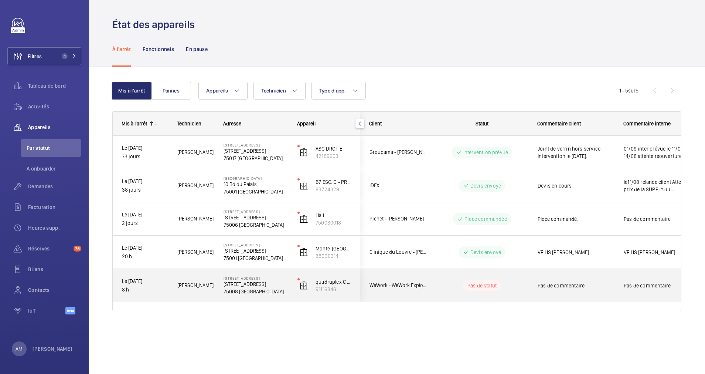
click at [450, 289] on wm-front-pills-cell "Pas de statut" at bounding box center [482, 285] width 92 height 10
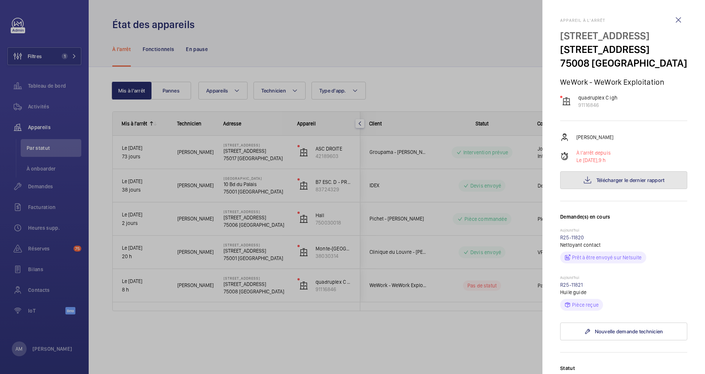
click at [625, 183] on span "Télécharger le dernier rapport" at bounding box center [631, 180] width 68 height 6
click at [569, 240] on link "R25-11820" at bounding box center [572, 237] width 24 height 6
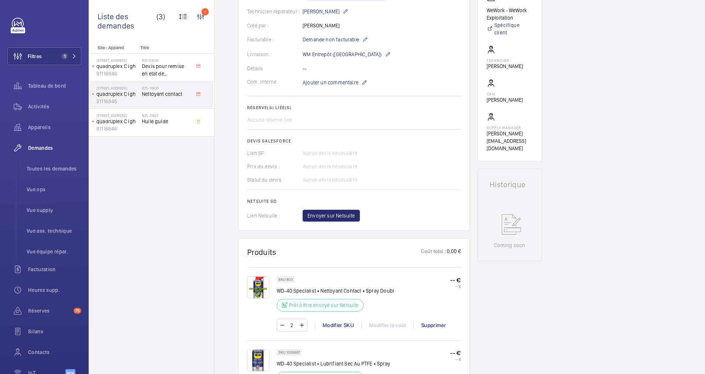
scroll to position [55, 0]
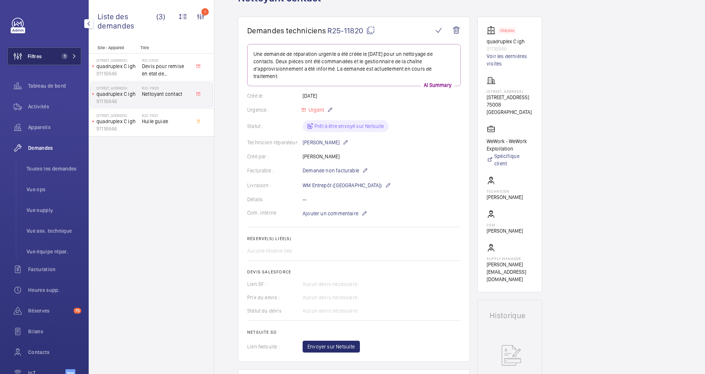
click at [52, 52] on button "Filtres 1" at bounding box center [44, 56] width 74 height 18
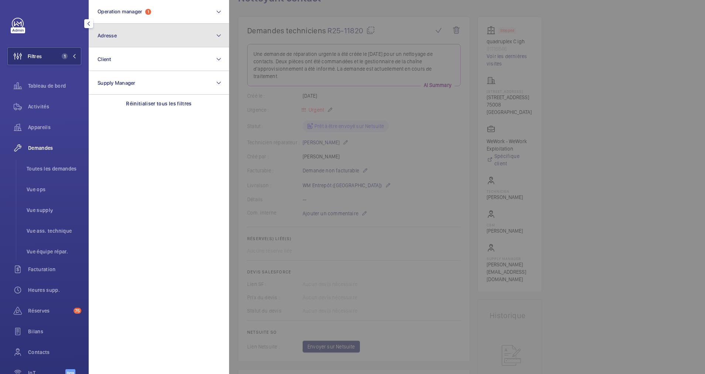
click at [135, 24] on button "Adresse" at bounding box center [159, 36] width 140 height 24
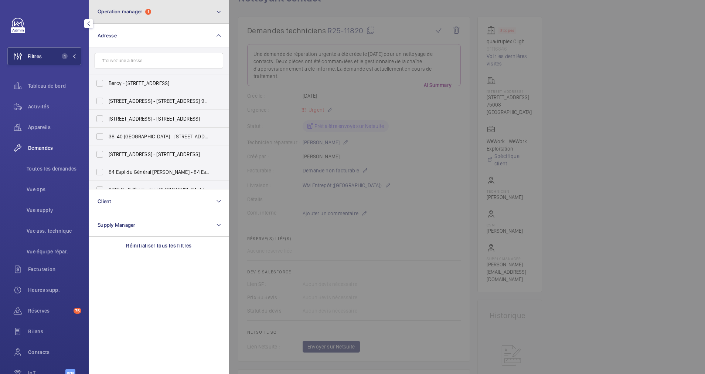
click at [189, 10] on button "Operation manager 1" at bounding box center [159, 12] width 140 height 24
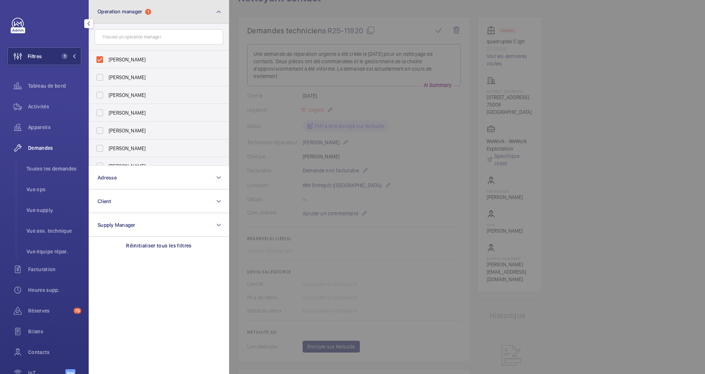
click at [188, 18] on button "Operation manager 1" at bounding box center [159, 12] width 140 height 24
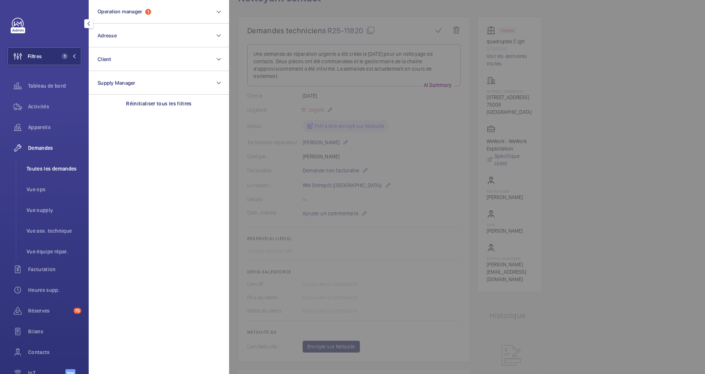
click at [42, 174] on li "Toutes les demandes" at bounding box center [51, 169] width 61 height 18
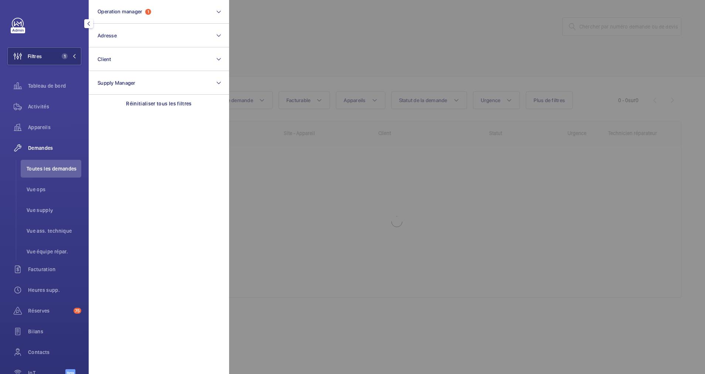
click at [45, 149] on span "Demandes" at bounding box center [54, 147] width 53 height 7
click at [291, 58] on div at bounding box center [581, 187] width 705 height 374
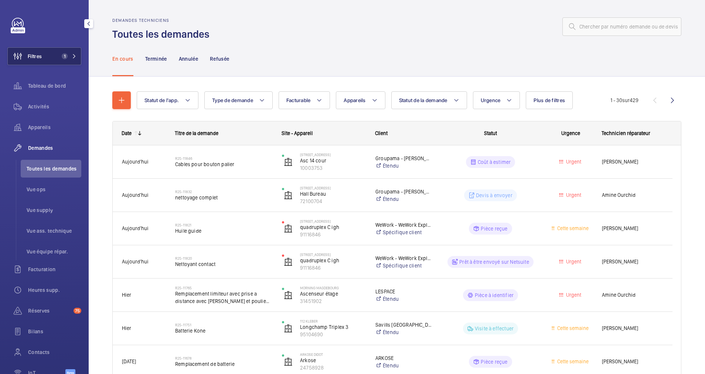
click at [65, 54] on span "1" at bounding box center [65, 56] width 6 height 6
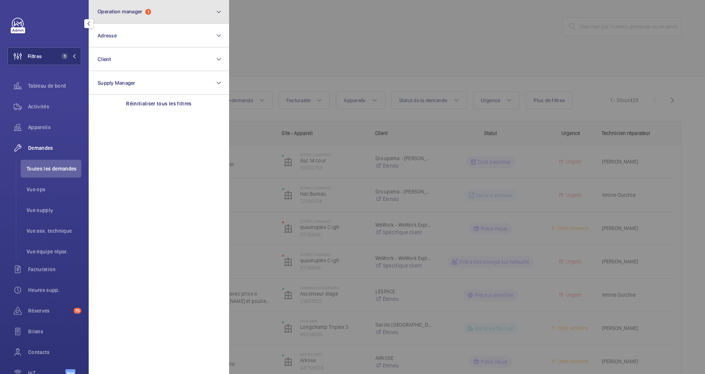
click at [167, 15] on button "Operation manager 1" at bounding box center [159, 12] width 140 height 24
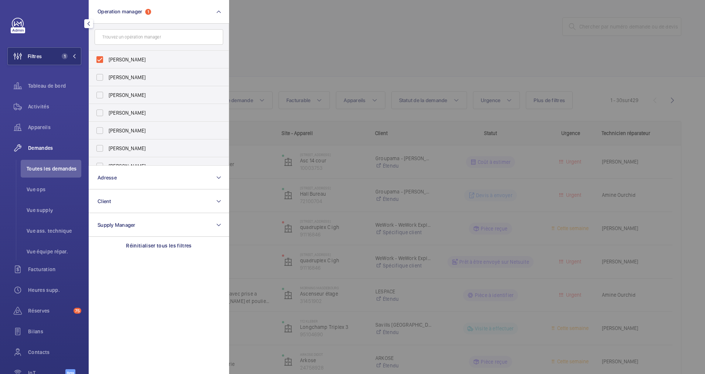
click at [379, 64] on div at bounding box center [581, 187] width 705 height 374
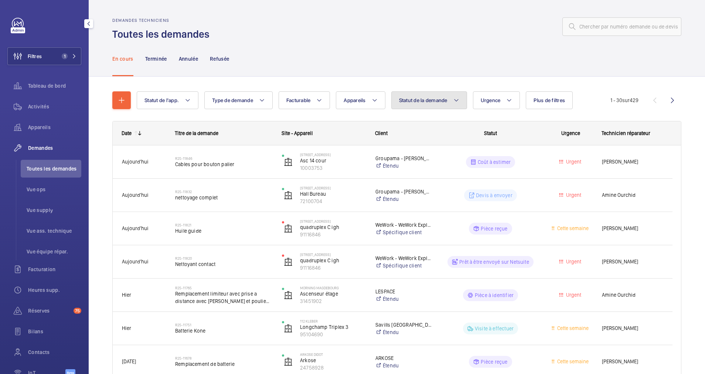
click at [444, 98] on span "Statut de la demande" at bounding box center [423, 100] width 48 height 6
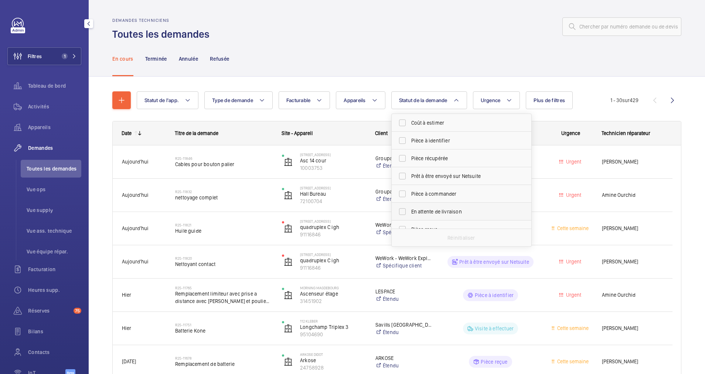
scroll to position [55, 0]
click at [402, 193] on label "Devis à envoyer" at bounding box center [456, 192] width 129 height 18
click at [402, 193] on input "Devis à envoyer" at bounding box center [402, 191] width 15 height 15
checkbox input "true"
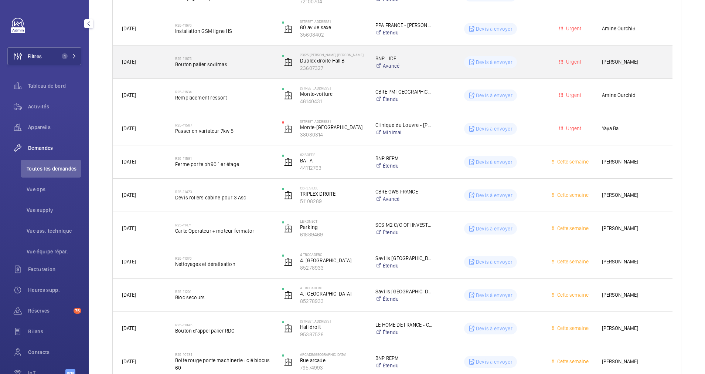
scroll to position [111, 0]
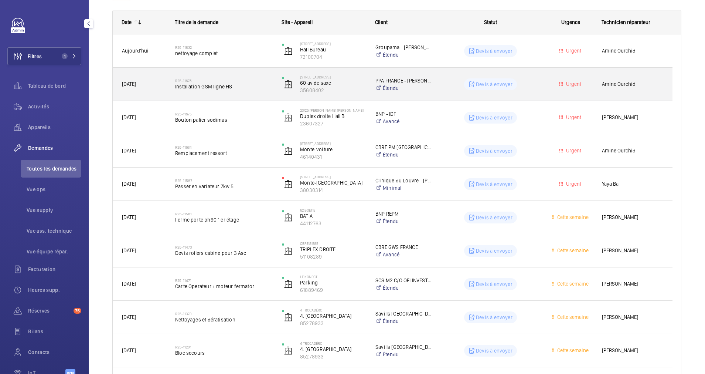
click at [237, 82] on h2 "R25-11676" at bounding box center [223, 80] width 97 height 4
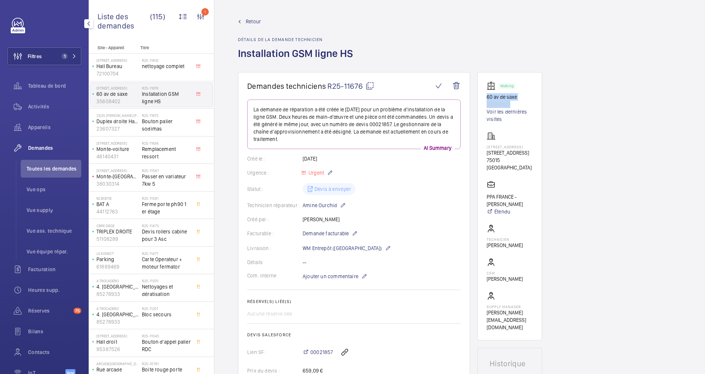
drag, startPoint x: 519, startPoint y: 104, endPoint x: 483, endPoint y: 98, distance: 35.6
click at [483, 98] on wm-front-card "Working 60 av de saxe 35608402 Voir les dernières visites [STREET_ADDRESS] - [P…" at bounding box center [510, 206] width 65 height 268
drag, startPoint x: 483, startPoint y: 98, endPoint x: 564, endPoint y: 109, distance: 81.7
drag, startPoint x: 519, startPoint y: 92, endPoint x: 485, endPoint y: 95, distance: 34.1
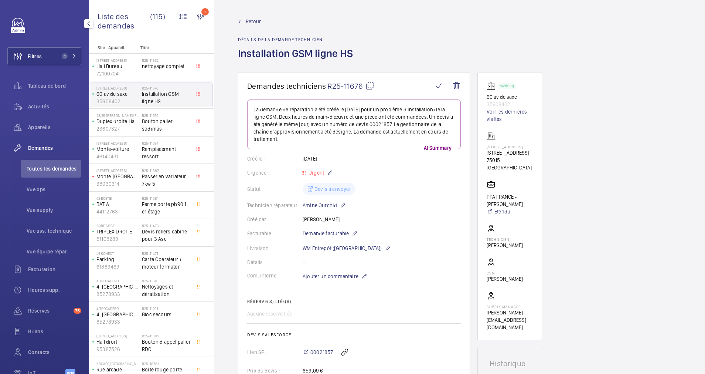
click at [485, 95] on wm-front-card "Working 60 av de saxe 35608402 Voir les dernières visites [STREET_ADDRESS] - [P…" at bounding box center [510, 206] width 65 height 268
click at [492, 96] on p "60 av de saxe" at bounding box center [510, 96] width 46 height 7
copy p "60 av de saxe"
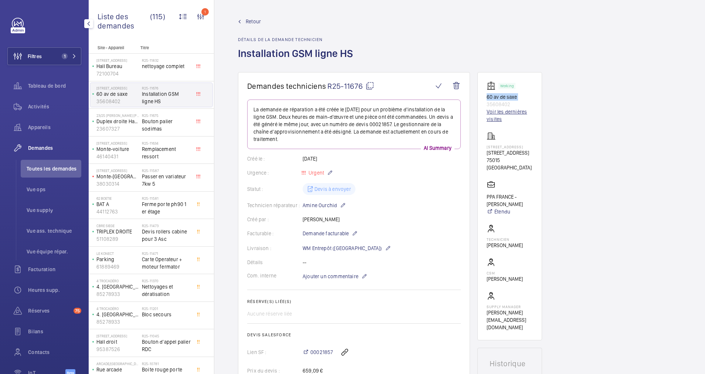
click at [497, 112] on link "Voir les dernières visites" at bounding box center [510, 115] width 46 height 15
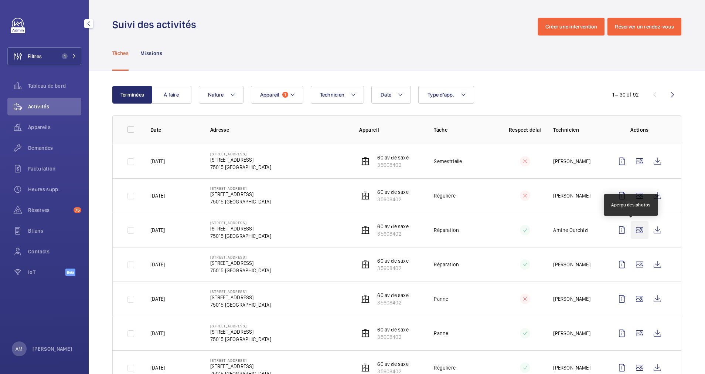
click at [634, 227] on wm-front-icon-button at bounding box center [640, 230] width 18 height 18
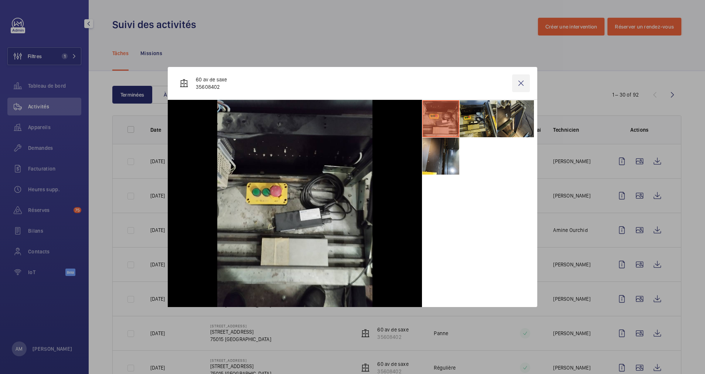
click at [522, 89] on wm-front-icon-button at bounding box center [521, 83] width 18 height 18
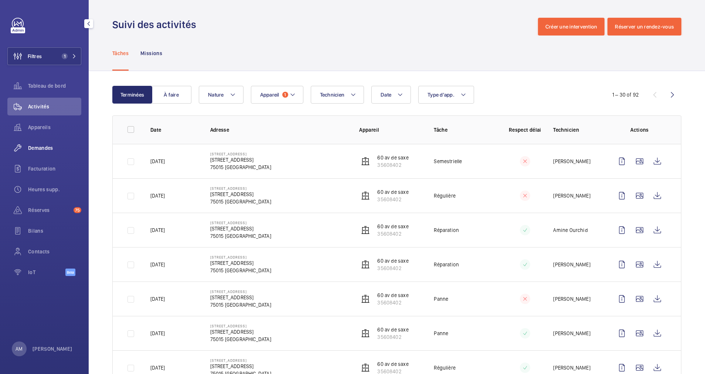
click at [41, 140] on div "Demandes" at bounding box center [44, 148] width 74 height 18
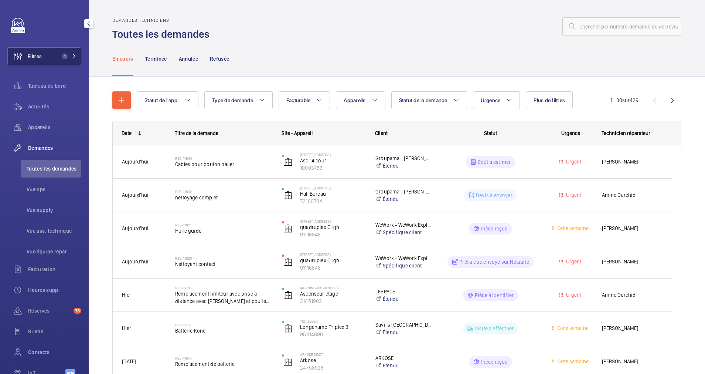
click at [62, 51] on button "Filtres 1" at bounding box center [44, 56] width 74 height 18
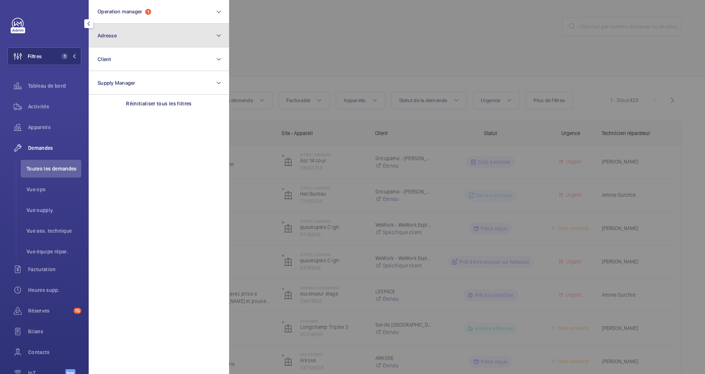
click at [145, 39] on button "Adresse" at bounding box center [159, 36] width 140 height 24
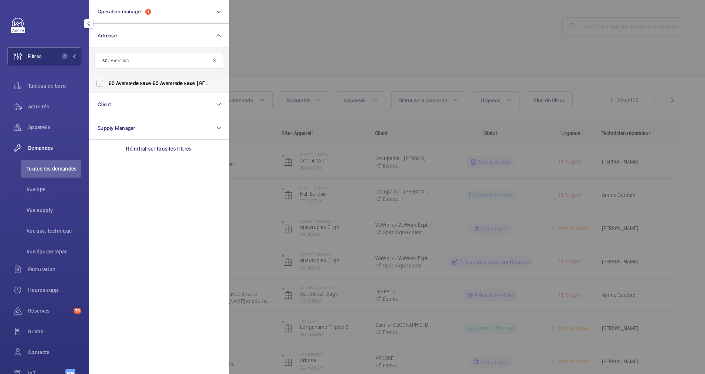
type input "60 av de saxe"
click at [135, 82] on span "de" at bounding box center [136, 83] width 6 height 6
click at [107, 82] on input "60 [STREET_ADDRESS]" at bounding box center [99, 83] width 15 height 15
checkbox input "true"
click at [345, 53] on div at bounding box center [581, 187] width 705 height 374
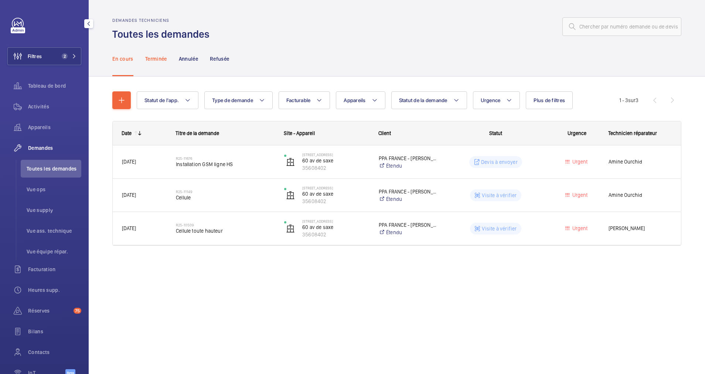
click at [159, 56] on p "Terminée" at bounding box center [156, 58] width 22 height 7
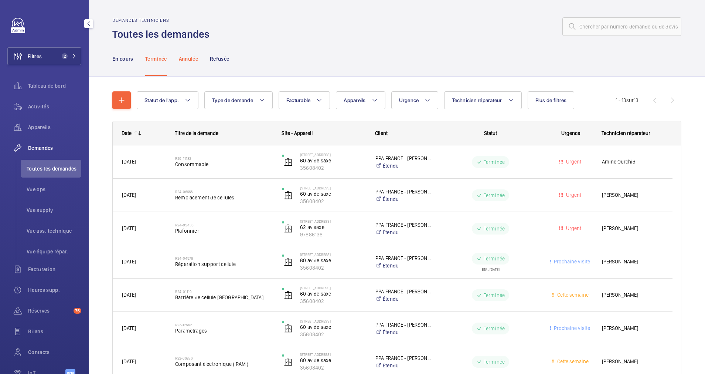
click at [193, 57] on p "Annulée" at bounding box center [188, 58] width 19 height 7
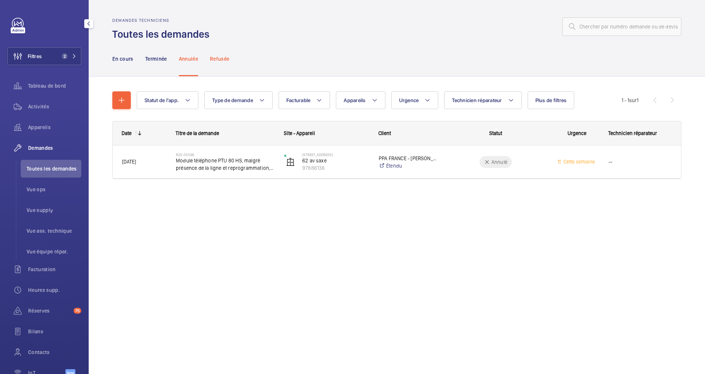
click at [223, 59] on p "Refusée" at bounding box center [219, 58] width 19 height 7
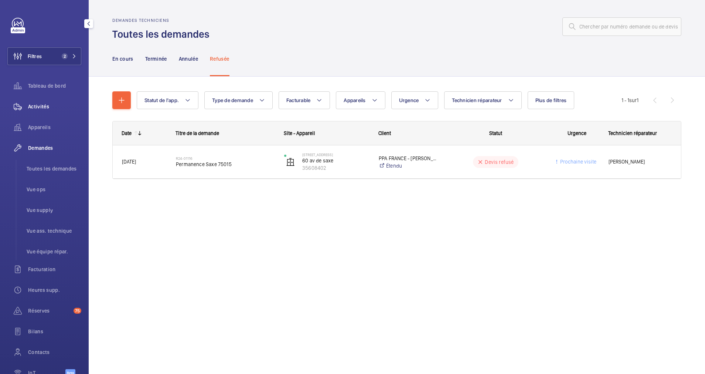
click at [34, 104] on span "Activités" at bounding box center [54, 106] width 53 height 7
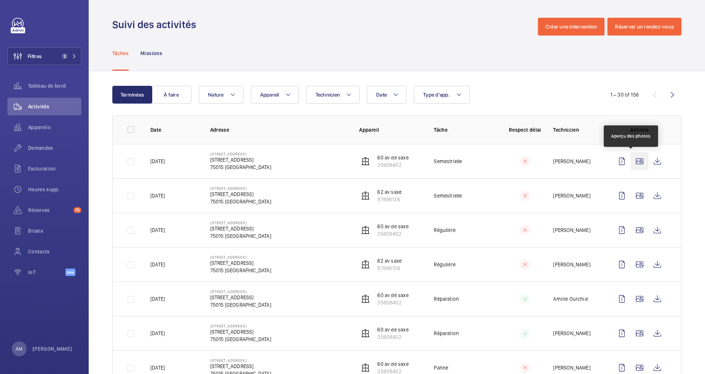
click at [631, 162] on wm-front-icon-button at bounding box center [640, 161] width 18 height 18
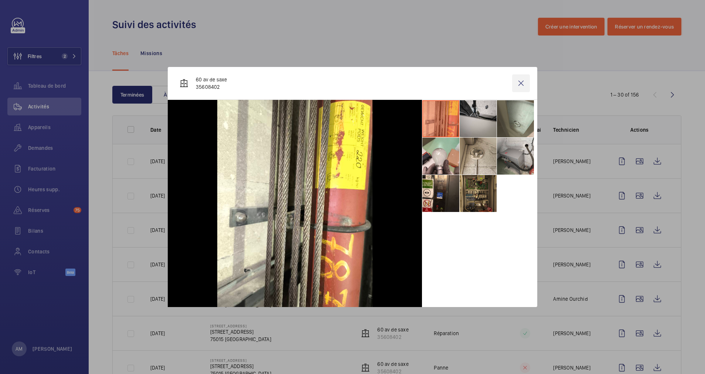
click at [530, 85] on wm-front-icon-button at bounding box center [521, 83] width 18 height 18
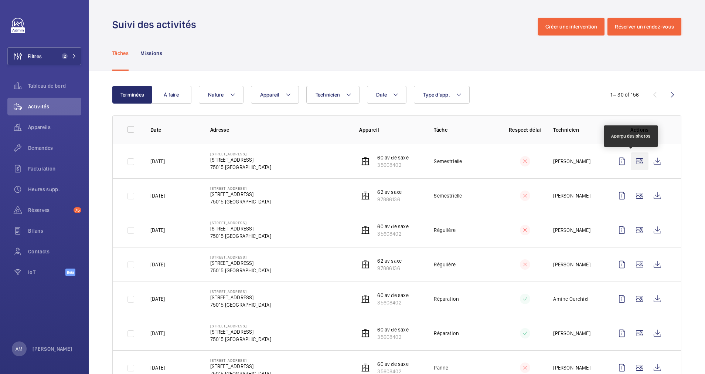
click at [632, 158] on wm-front-icon-button at bounding box center [640, 161] width 18 height 18
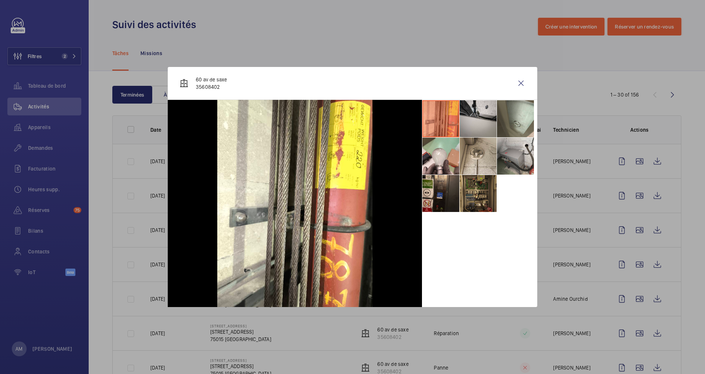
click at [437, 191] on li at bounding box center [440, 193] width 37 height 37
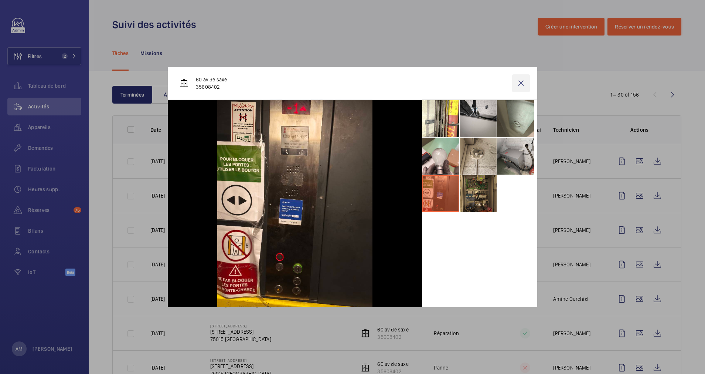
click at [520, 82] on wm-front-icon-button at bounding box center [521, 83] width 18 height 18
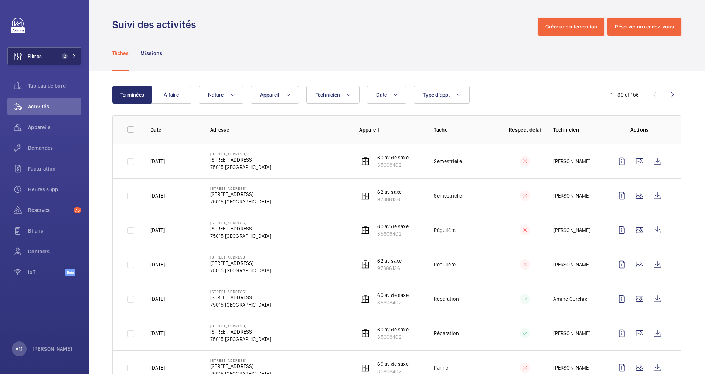
click at [65, 58] on span "2" at bounding box center [65, 56] width 6 height 6
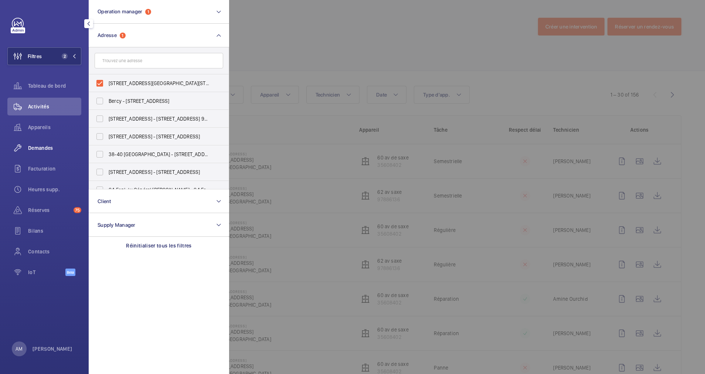
click at [38, 146] on span "Demandes" at bounding box center [54, 147] width 53 height 7
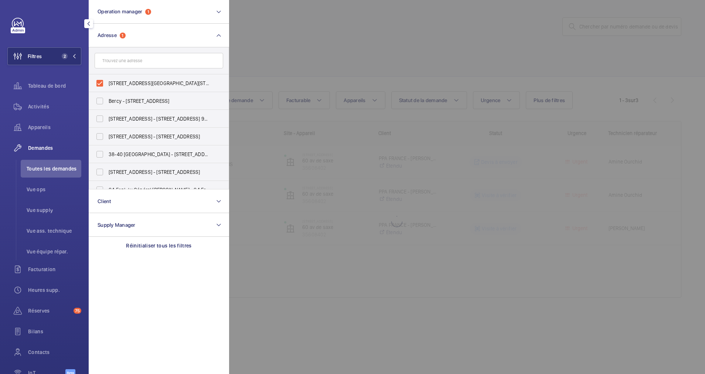
click at [390, 71] on div at bounding box center [581, 187] width 705 height 374
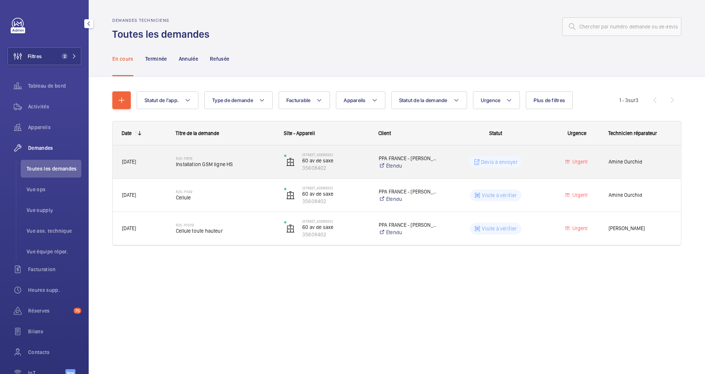
click at [252, 165] on span "Installation GSM ligne HS" at bounding box center [225, 163] width 99 height 7
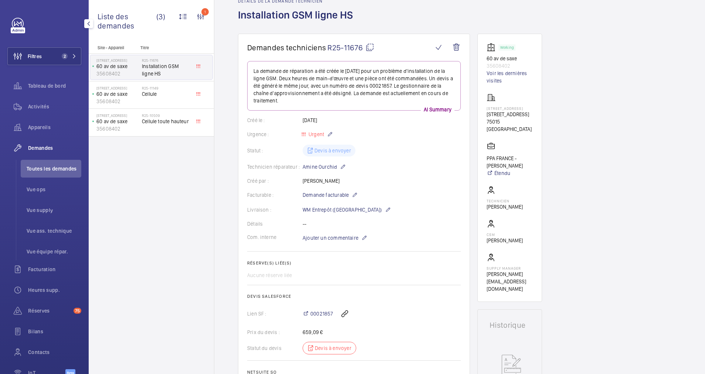
scroll to position [55, 0]
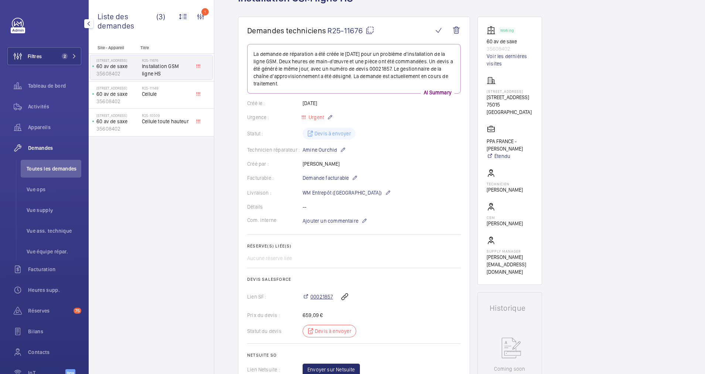
click at [325, 295] on span "00021857" at bounding box center [321, 296] width 23 height 7
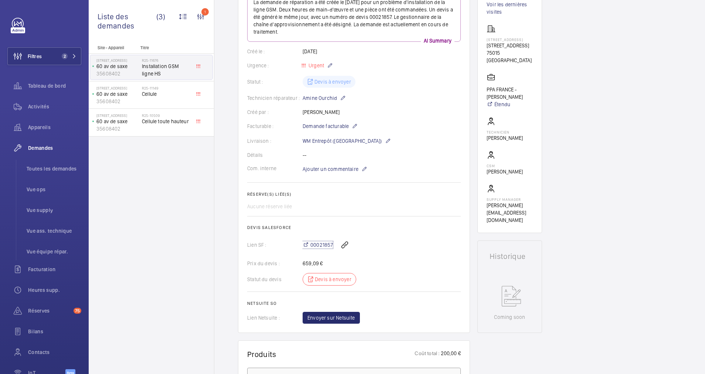
scroll to position [0, 0]
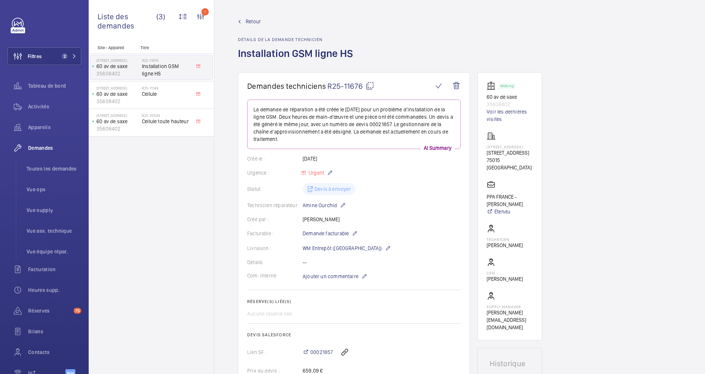
click at [238, 21] on mat-icon at bounding box center [239, 21] width 3 height 3
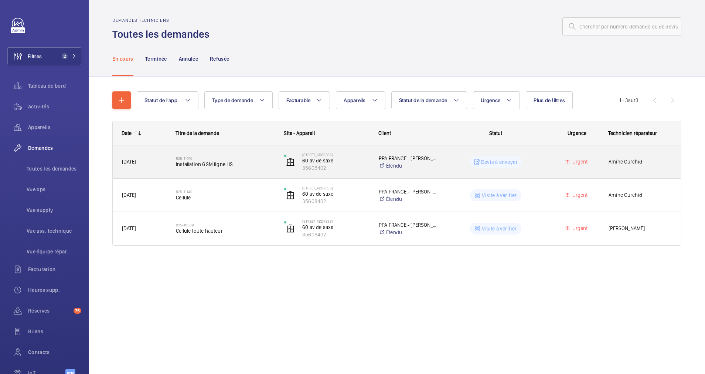
click at [274, 155] on div "R25-11676 Installation GSM ligne HS" at bounding box center [225, 161] width 99 height 21
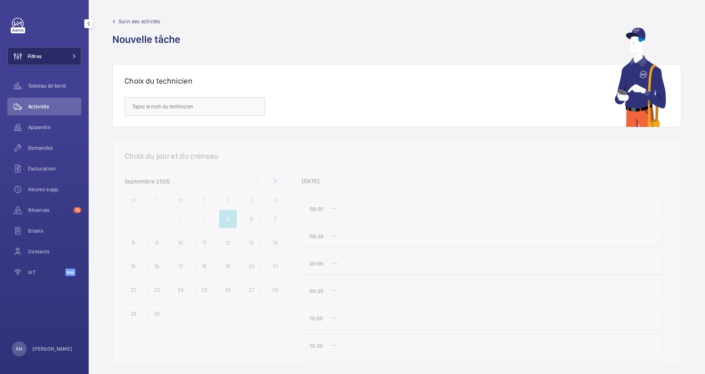
click at [71, 54] on button "Filtres" at bounding box center [44, 56] width 74 height 18
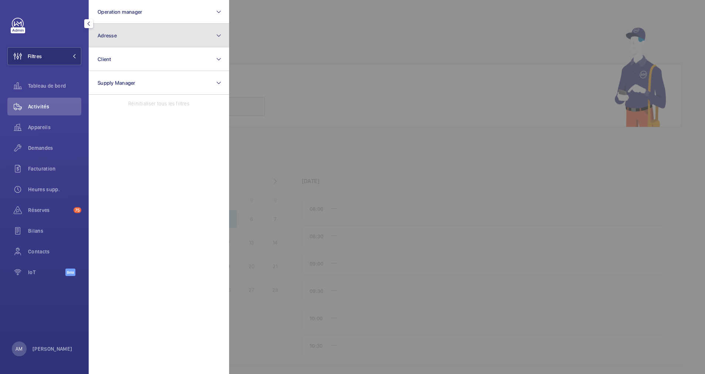
click at [154, 39] on button "Adresse" at bounding box center [159, 36] width 140 height 24
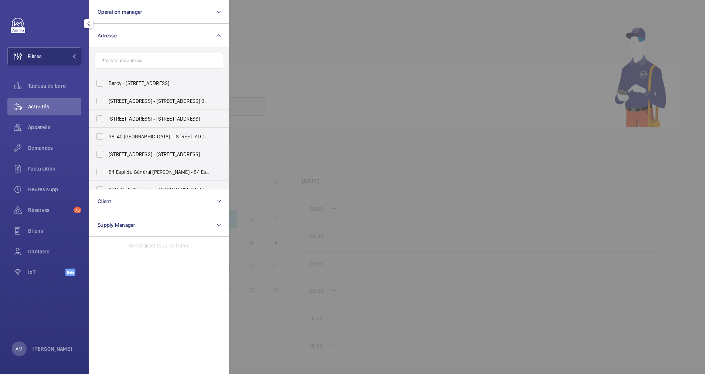
click at [129, 59] on input "text" at bounding box center [159, 61] width 129 height 16
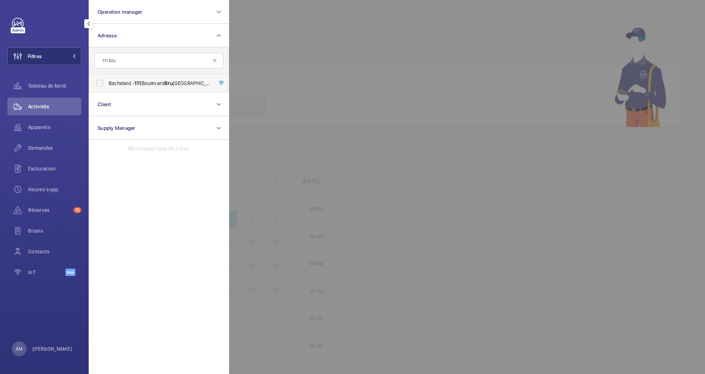
type input "111 bru"
click at [108, 81] on label "Bachelard - 111 Boulevard Bru ne, PARIS 75014" at bounding box center [153, 83] width 129 height 18
click at [107, 81] on input "Bachelard - 111 Boulevard Bru ne, PARIS 75014" at bounding box center [99, 83] width 15 height 15
checkbox input "true"
click at [42, 126] on span "Appareils" at bounding box center [54, 126] width 53 height 7
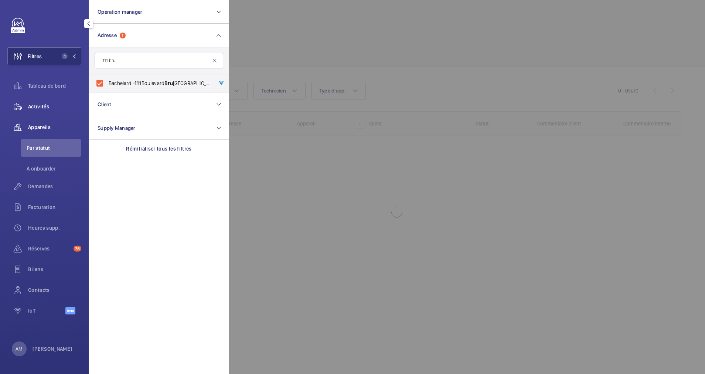
click at [41, 105] on span "Activités" at bounding box center [54, 106] width 53 height 7
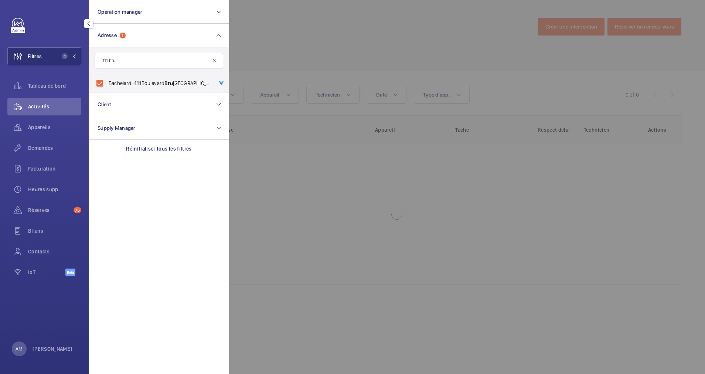
click at [398, 61] on div at bounding box center [581, 187] width 705 height 374
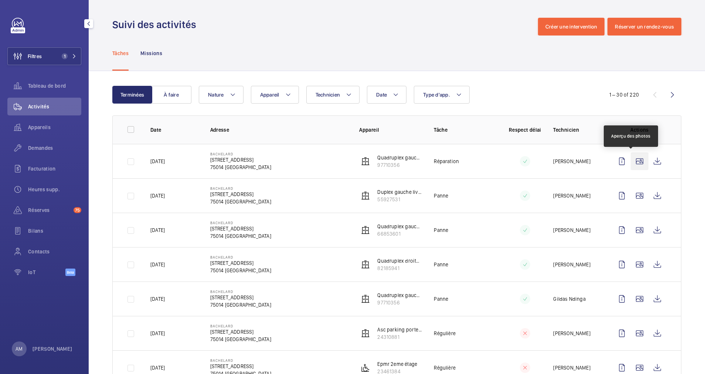
click at [632, 160] on wm-front-icon-button at bounding box center [640, 161] width 18 height 18
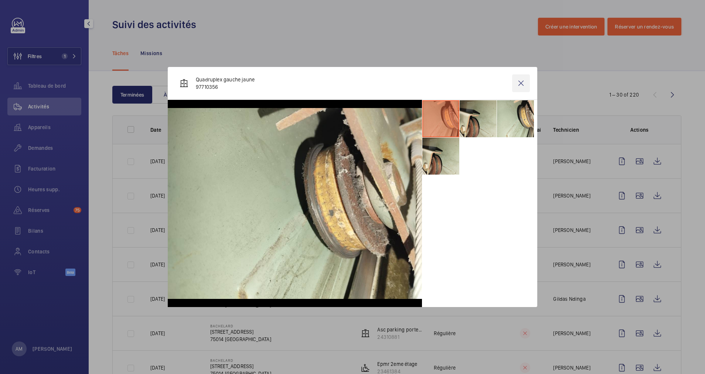
click at [521, 83] on wm-front-icon-button at bounding box center [521, 83] width 18 height 18
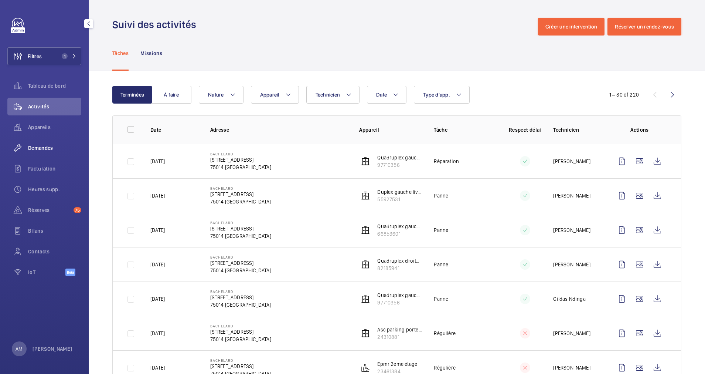
click at [37, 140] on div "Demandes" at bounding box center [44, 148] width 74 height 18
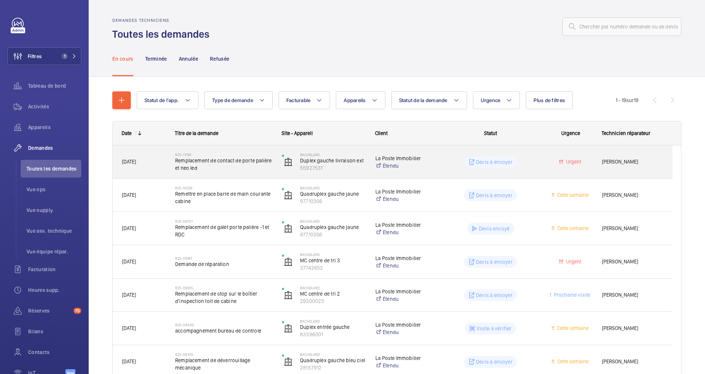
click at [235, 162] on span "Remplacement de contact de porte palière et neo led" at bounding box center [223, 164] width 97 height 15
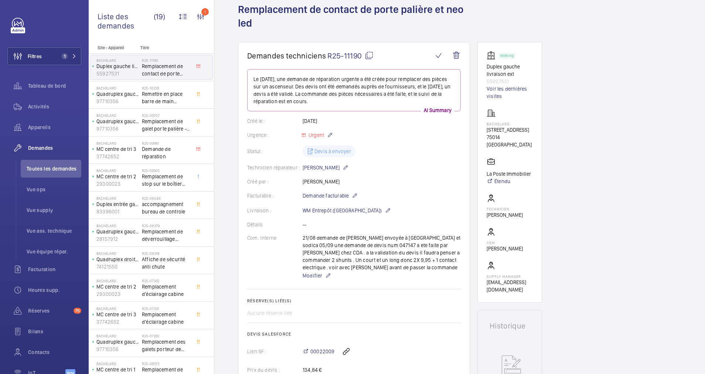
scroll to position [43, 0]
click at [505, 91] on link "Voir les dernières visites" at bounding box center [510, 93] width 46 height 15
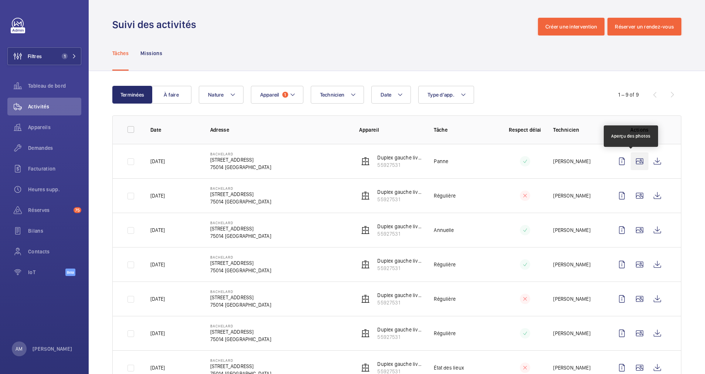
click at [631, 160] on wm-front-icon-button at bounding box center [640, 161] width 18 height 18
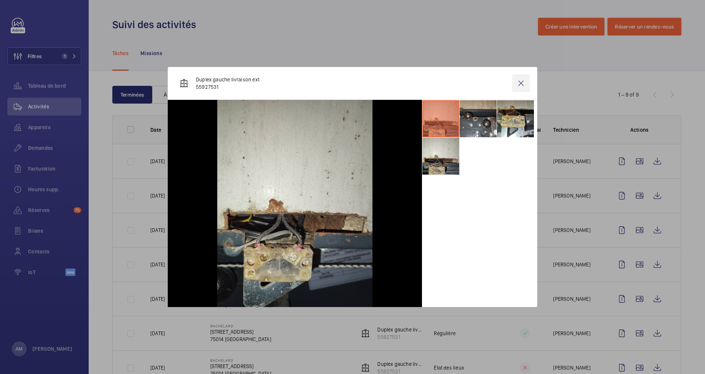
click at [521, 82] on wm-front-icon-button at bounding box center [521, 83] width 18 height 18
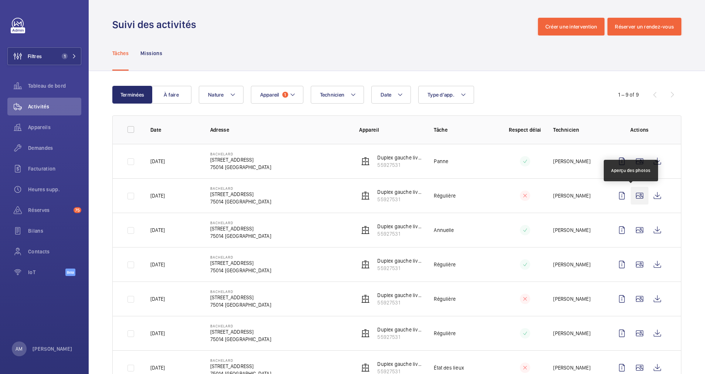
click at [631, 195] on wm-front-icon-button at bounding box center [640, 196] width 18 height 18
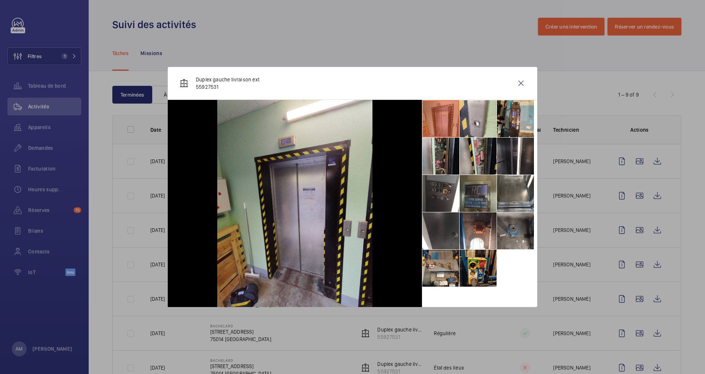
click at [482, 197] on li at bounding box center [478, 193] width 37 height 37
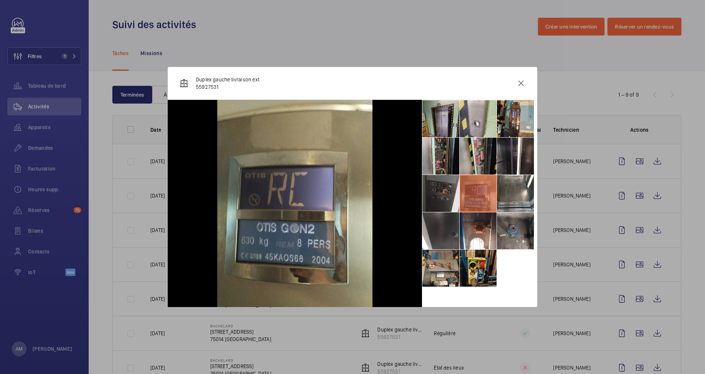
click at [442, 198] on li at bounding box center [440, 193] width 37 height 37
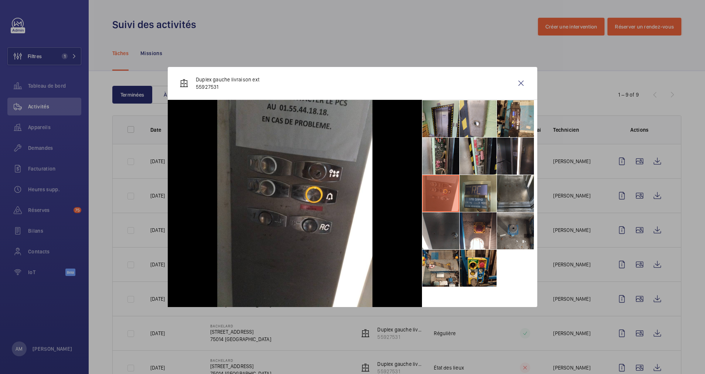
click at [512, 197] on li at bounding box center [515, 193] width 37 height 37
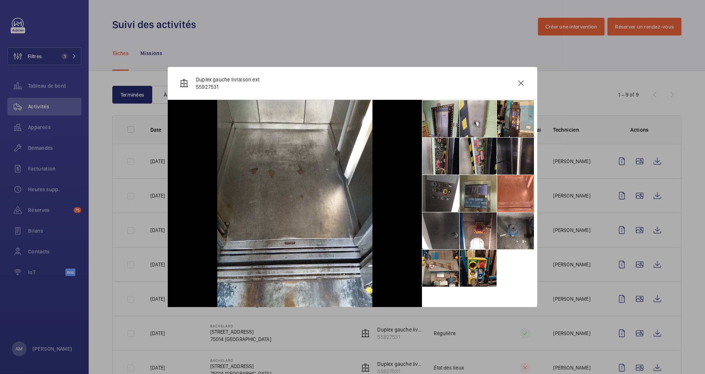
click at [510, 166] on li at bounding box center [515, 156] width 37 height 37
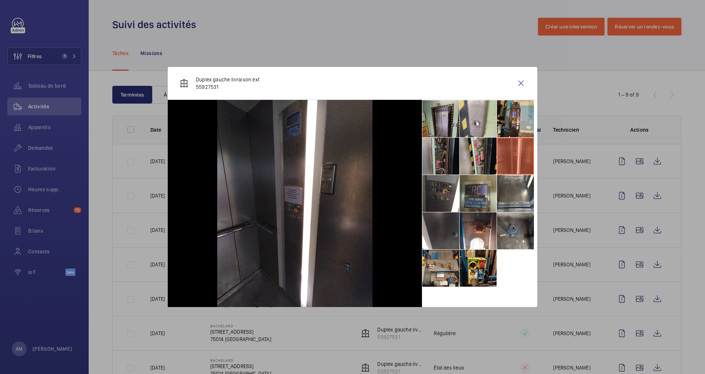
click at [438, 154] on li at bounding box center [440, 156] width 37 height 37
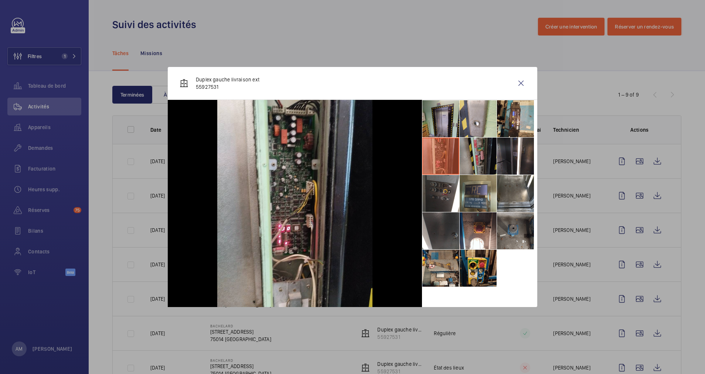
click at [474, 152] on li at bounding box center [478, 156] width 37 height 37
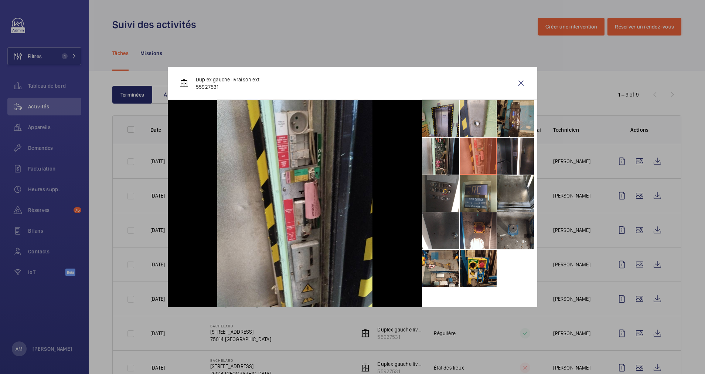
click at [515, 122] on li at bounding box center [515, 118] width 37 height 37
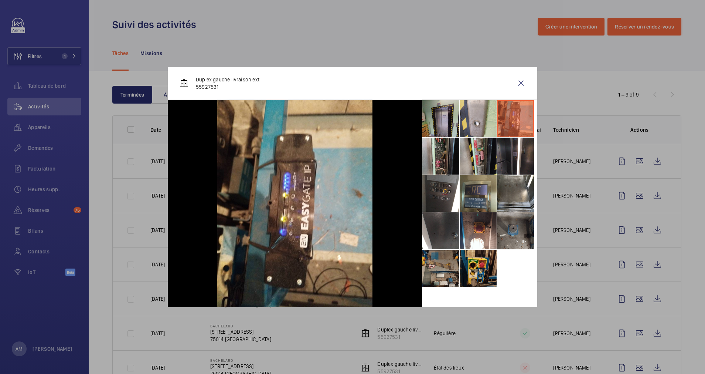
click at [446, 264] on li at bounding box center [440, 268] width 37 height 37
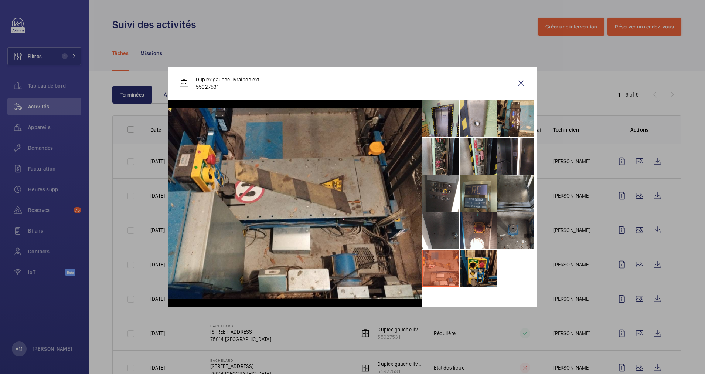
click at [520, 194] on li at bounding box center [515, 193] width 37 height 37
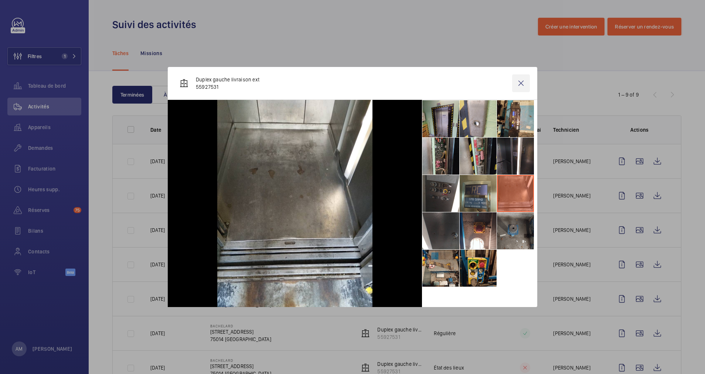
click at [523, 80] on wm-front-icon-button at bounding box center [521, 83] width 18 height 18
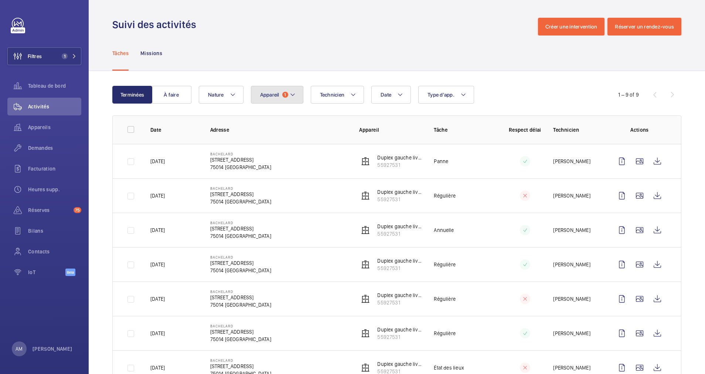
click at [278, 92] on span "Appareil" at bounding box center [269, 95] width 19 height 6
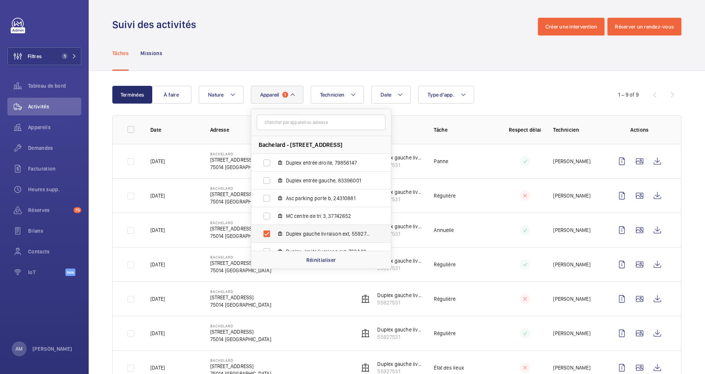
click at [271, 232] on label "Duplex gauche livraison ext, 55927531" at bounding box center [315, 234] width 128 height 18
click at [271, 232] on input "Duplex gauche livraison ext, 55927531" at bounding box center [266, 233] width 15 height 15
checkbox input "false"
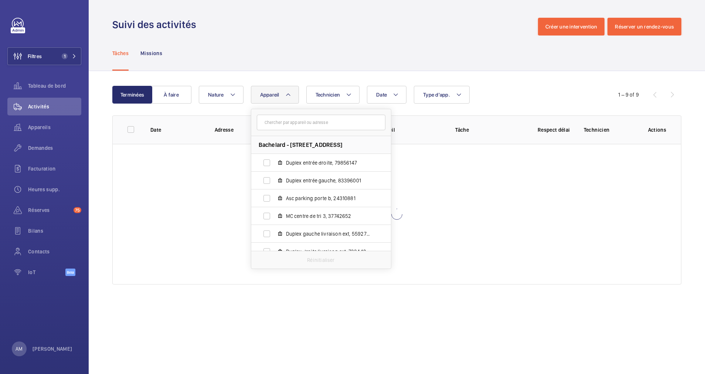
click at [339, 54] on div "Tâches Missions" at bounding box center [396, 52] width 569 height 35
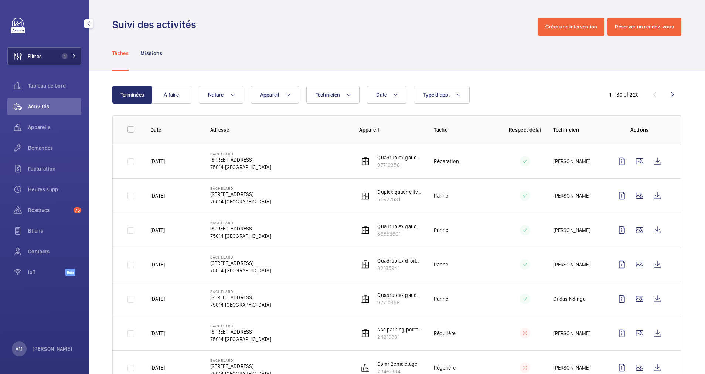
click at [78, 54] on button "Filtres 1" at bounding box center [44, 56] width 74 height 18
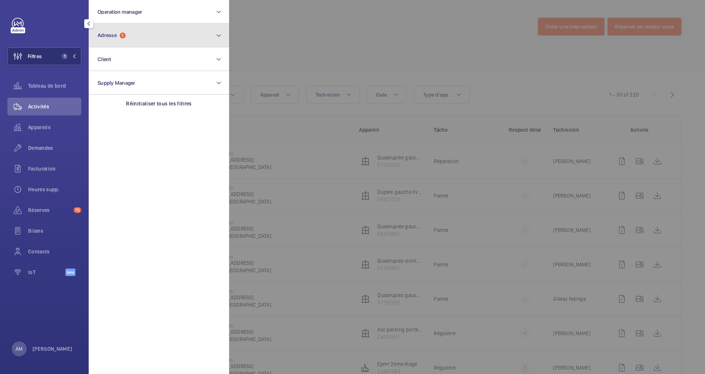
click at [136, 40] on button "Adresse 1" at bounding box center [159, 36] width 140 height 24
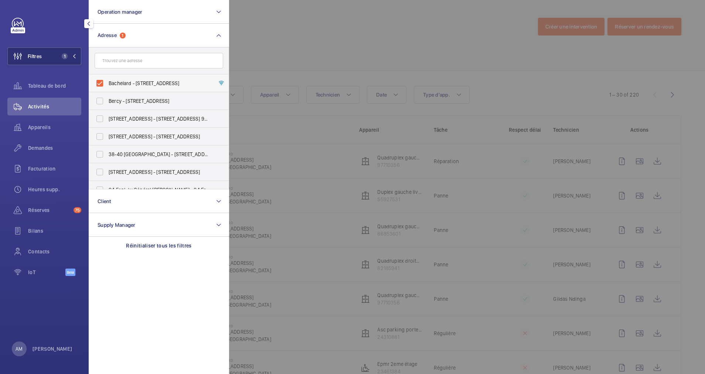
click at [102, 82] on label "Bachelard - 111 Boulevard Brune, PARIS 75014" at bounding box center [153, 83] width 129 height 18
click at [102, 82] on input "Bachelard - 111 Boulevard Brune, PARIS 75014" at bounding box center [99, 83] width 15 height 15
checkbox input "false"
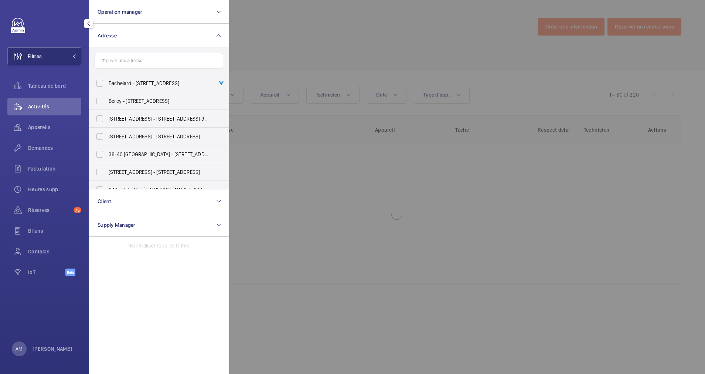
click at [297, 59] on div at bounding box center [581, 187] width 705 height 374
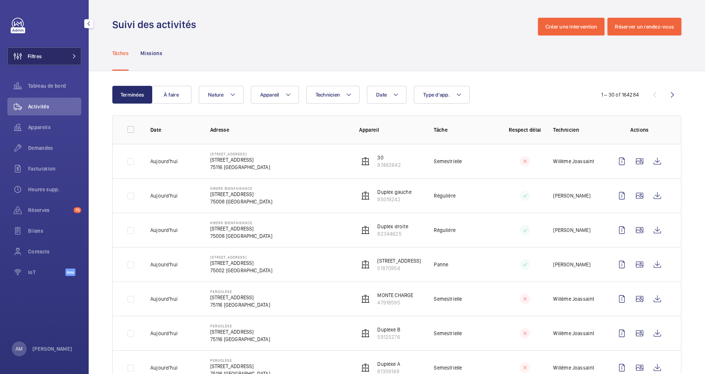
click at [56, 58] on button "Filtres" at bounding box center [44, 56] width 74 height 18
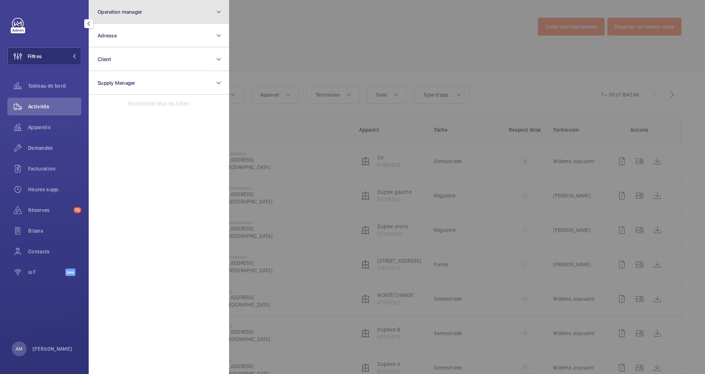
click at [178, 16] on button "Operation manager" at bounding box center [159, 12] width 140 height 24
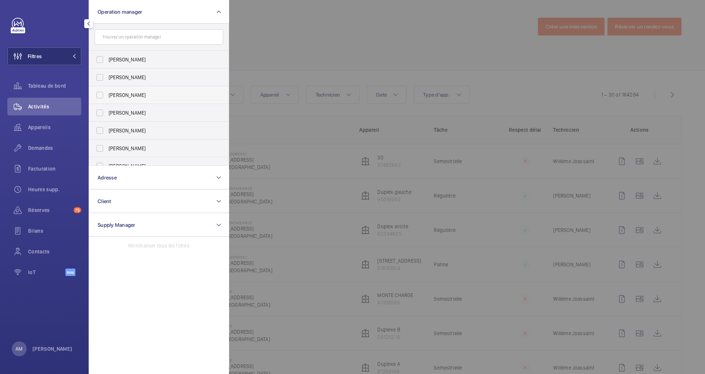
click at [104, 91] on label "[PERSON_NAME]" at bounding box center [153, 95] width 129 height 18
click at [104, 91] on input "[PERSON_NAME]" at bounding box center [99, 95] width 15 height 15
checkbox input "true"
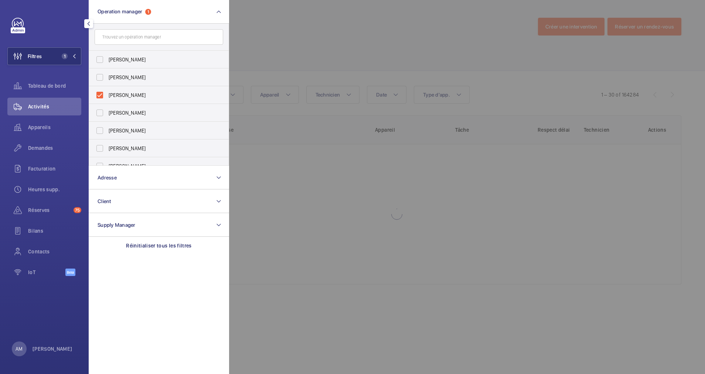
click at [303, 33] on div at bounding box center [581, 187] width 705 height 374
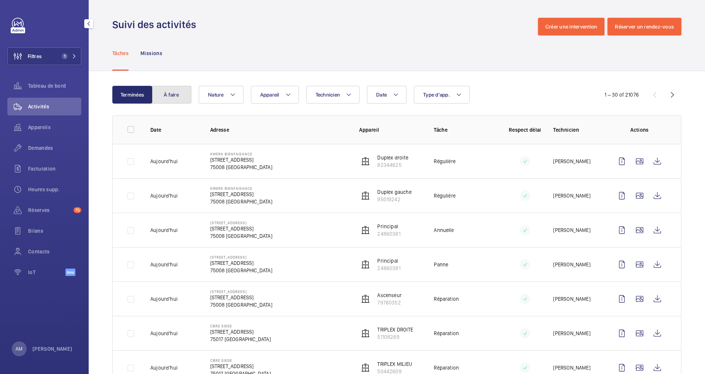
click at [164, 94] on button "À faire" at bounding box center [172, 95] width 40 height 18
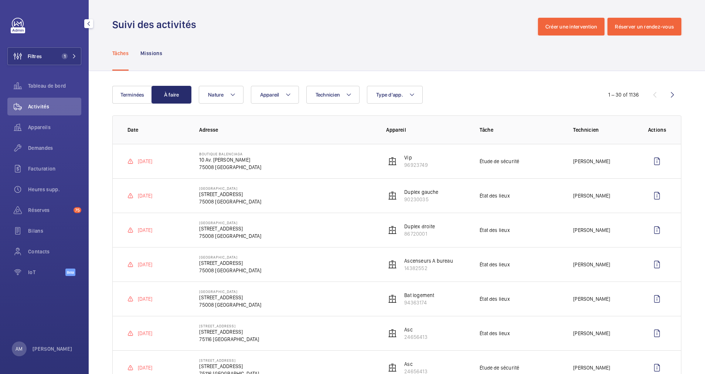
scroll to position [55, 0]
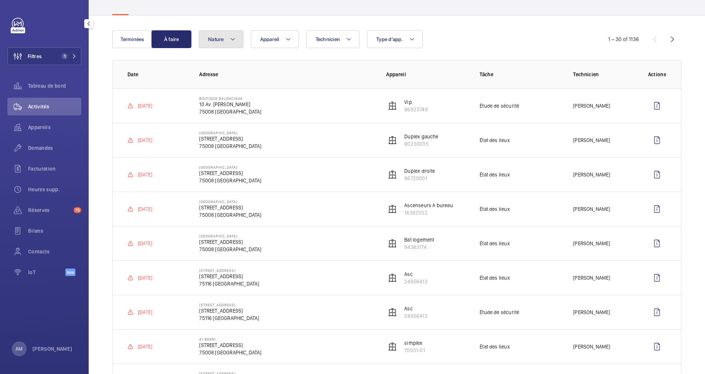
click at [227, 35] on button "Nature" at bounding box center [221, 39] width 45 height 18
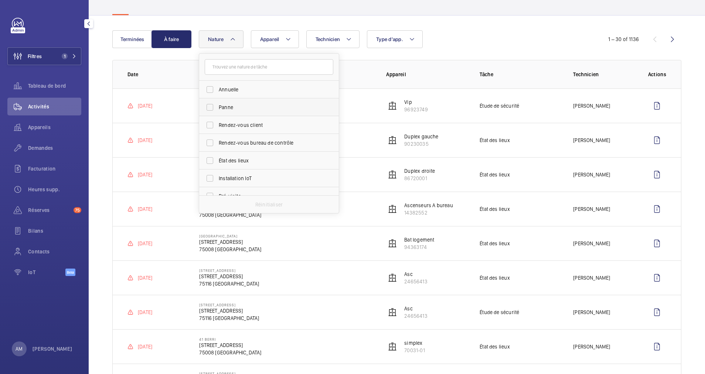
click at [223, 103] on label "Panne" at bounding box center [263, 107] width 129 height 18
click at [217, 103] on input "Panne" at bounding box center [210, 107] width 15 height 15
checkbox input "true"
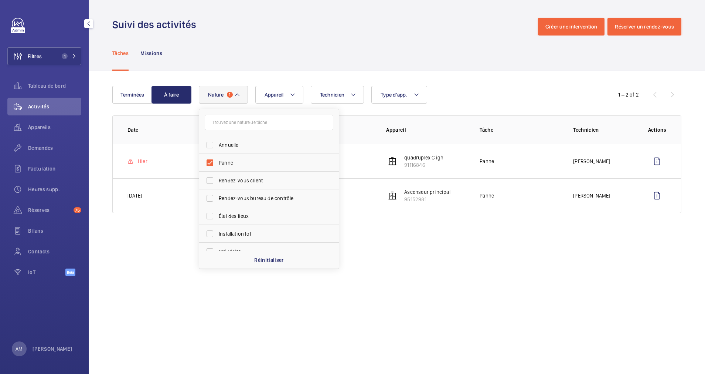
click at [436, 89] on div "Technicien Appareil Type d'app. Nature 1 Annuelle Panne Rendez-vous client Rend…" at bounding box center [396, 95] width 394 height 18
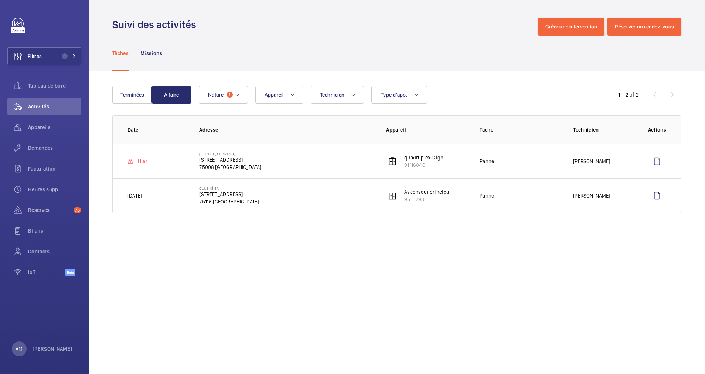
click at [221, 196] on p "9 Avenue d'Iéna, 75116 PARIS" at bounding box center [229, 193] width 60 height 7
click at [49, 126] on span "Appareils" at bounding box center [54, 126] width 53 height 7
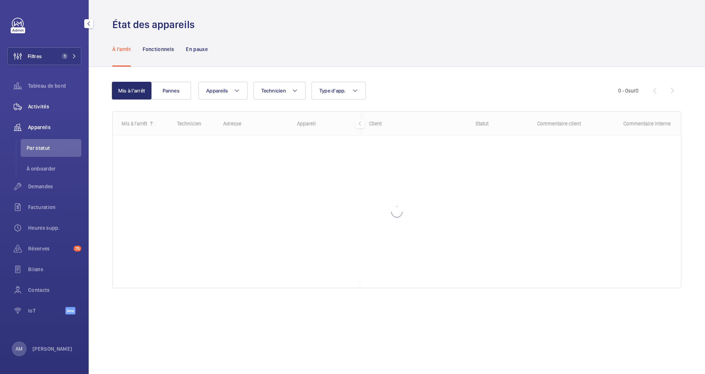
click at [50, 105] on span "Activités" at bounding box center [54, 106] width 53 height 7
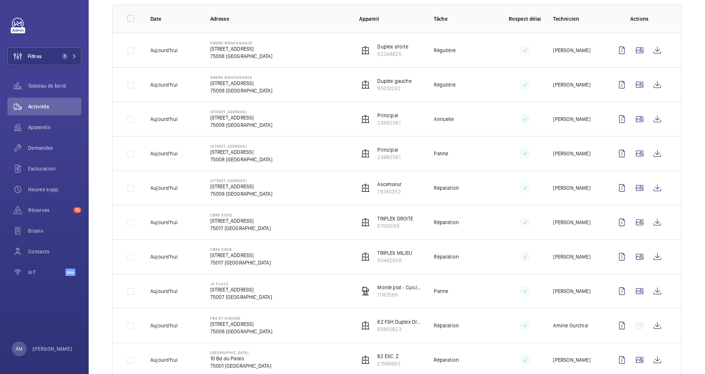
scroll to position [55, 0]
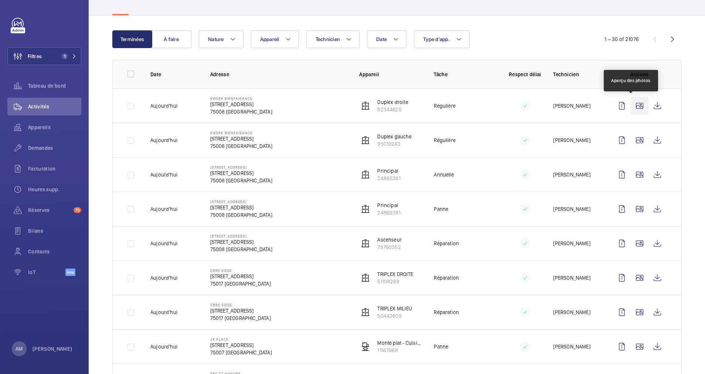
click at [633, 109] on wm-front-icon-button at bounding box center [640, 106] width 18 height 18
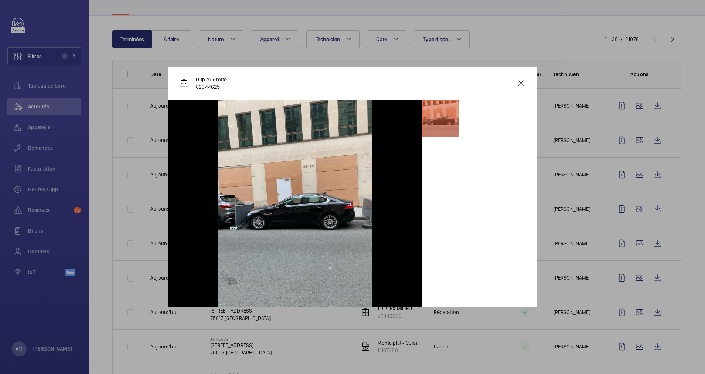
drag, startPoint x: 516, startPoint y: 79, endPoint x: 532, endPoint y: 86, distance: 16.9
click at [517, 79] on wm-front-icon-button at bounding box center [521, 83] width 18 height 18
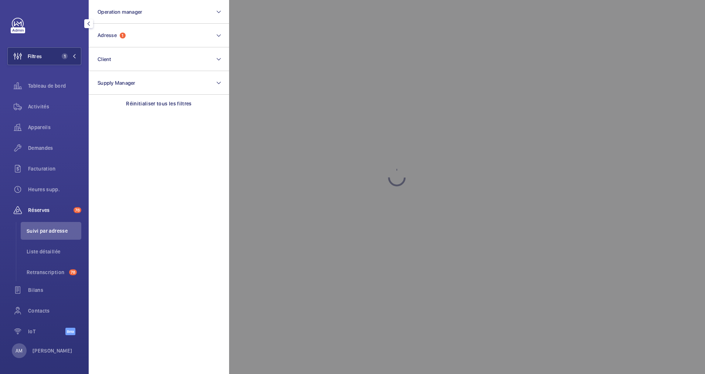
click at [215, 28] on button "Adresse 1" at bounding box center [159, 36] width 140 height 24
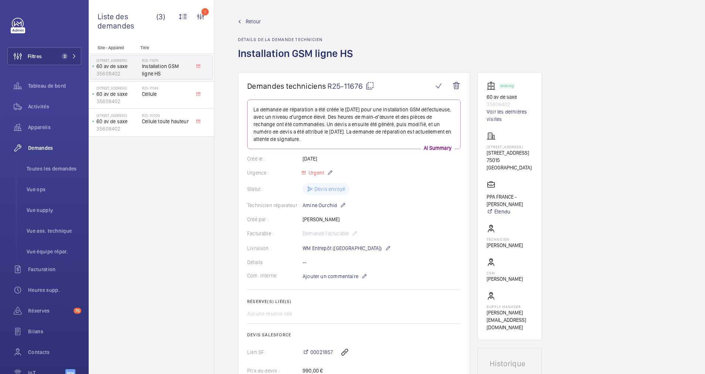
click at [251, 20] on span "Retour" at bounding box center [253, 21] width 15 height 7
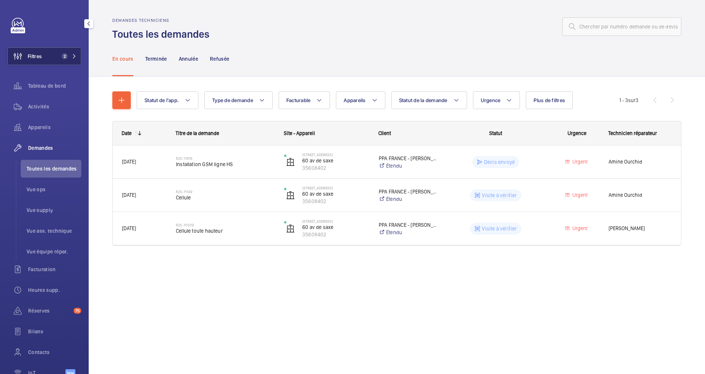
click at [62, 54] on span "2" at bounding box center [65, 56] width 6 height 6
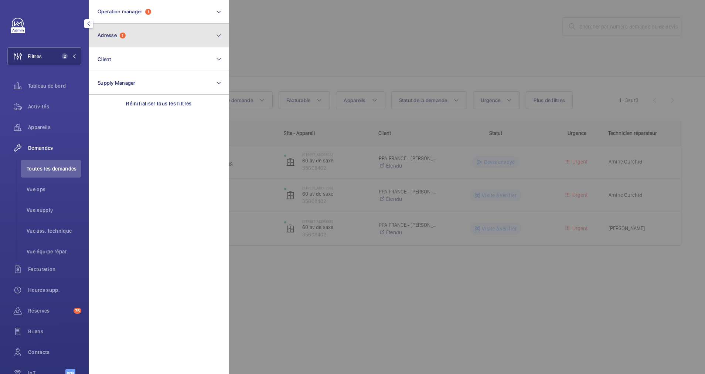
click at [130, 29] on button "Adresse 1" at bounding box center [159, 36] width 140 height 24
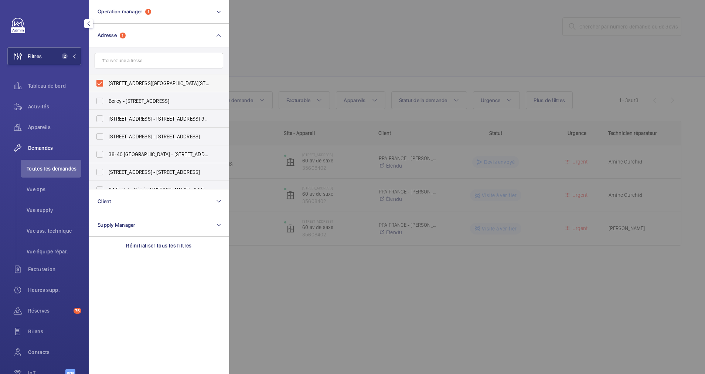
click at [99, 78] on label "[STREET_ADDRESS][GEOGRAPHIC_DATA][STREET_ADDRESS]" at bounding box center [153, 83] width 129 height 18
click at [99, 78] on input "[STREET_ADDRESS][GEOGRAPHIC_DATA][STREET_ADDRESS]" at bounding box center [99, 83] width 15 height 15
checkbox input "false"
click at [45, 123] on span "Appareils" at bounding box center [54, 126] width 53 height 7
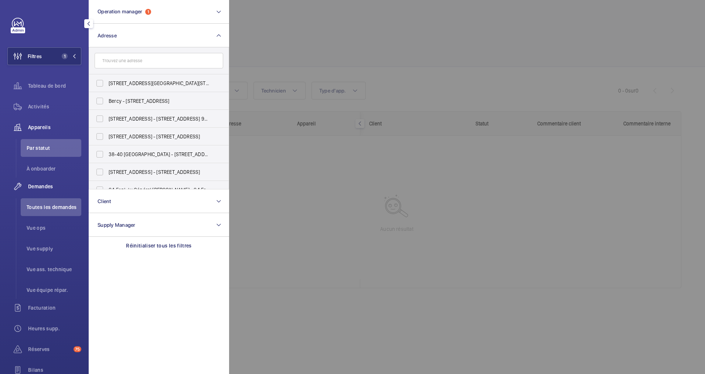
click at [43, 145] on span "Par statut" at bounding box center [54, 147] width 55 height 7
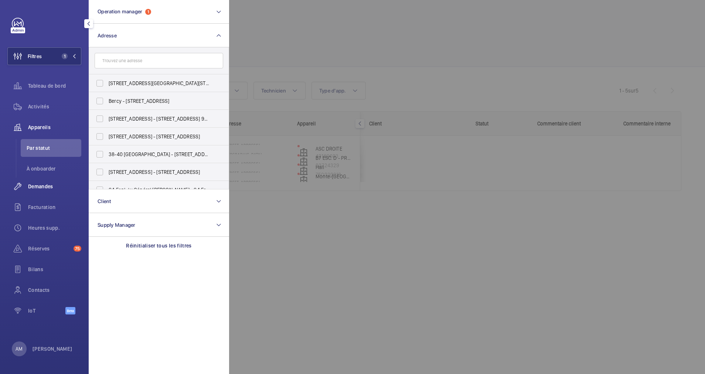
click at [44, 189] on span "Demandes" at bounding box center [54, 186] width 53 height 7
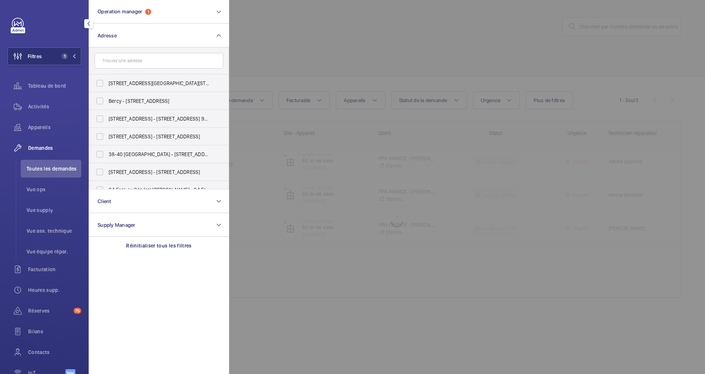
click at [486, 78] on div at bounding box center [581, 187] width 705 height 374
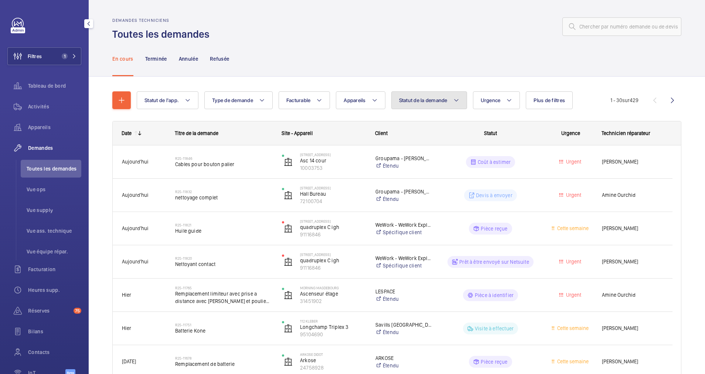
click at [459, 104] on mat-icon at bounding box center [457, 100] width 6 height 9
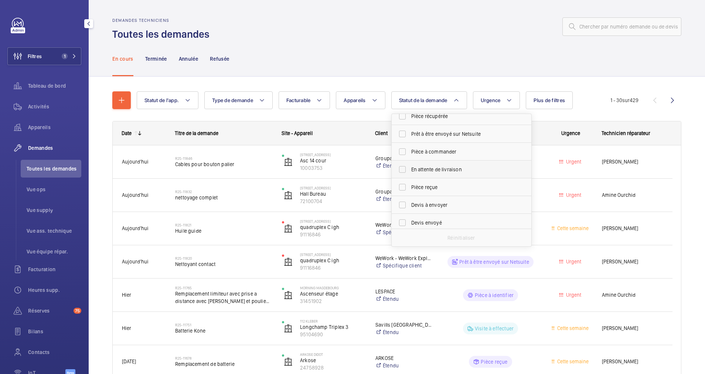
scroll to position [55, 0]
click at [436, 189] on span "Devis à envoyer" at bounding box center [462, 191] width 102 height 7
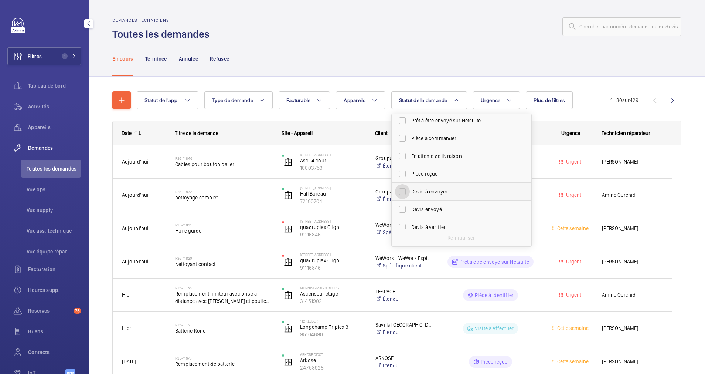
click at [410, 189] on input "Devis à envoyer" at bounding box center [402, 191] width 15 height 15
checkbox input "true"
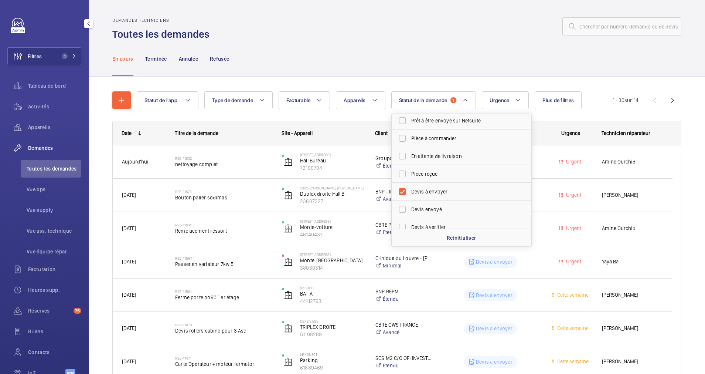
click at [481, 79] on div "Statut de l'app. Type de demande Facturable Appareils Statut de la demande 1 Co…" at bounding box center [397, 368] width 617 height 583
